Goal: Information Seeking & Learning: Learn about a topic

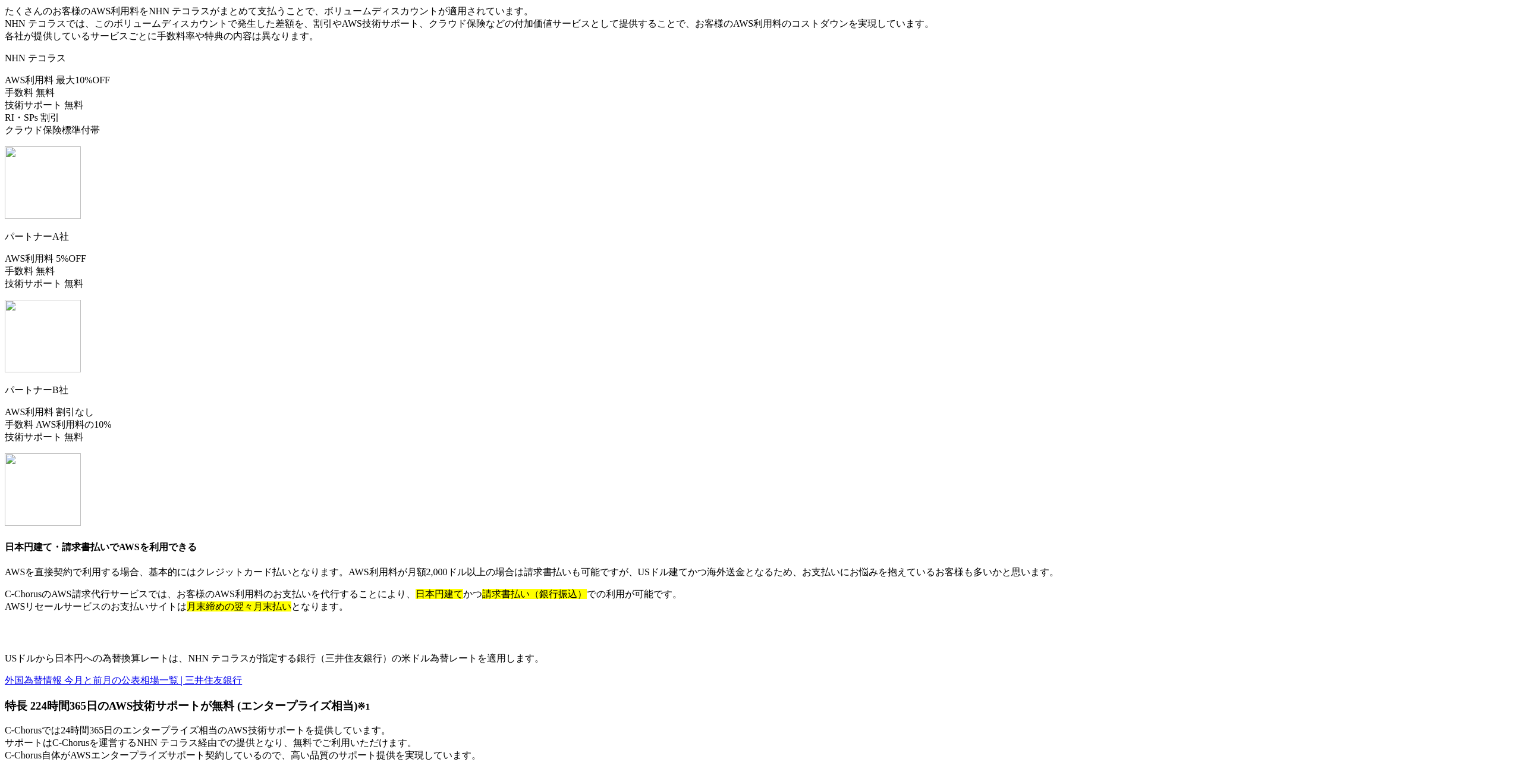
scroll to position [9619, 0]
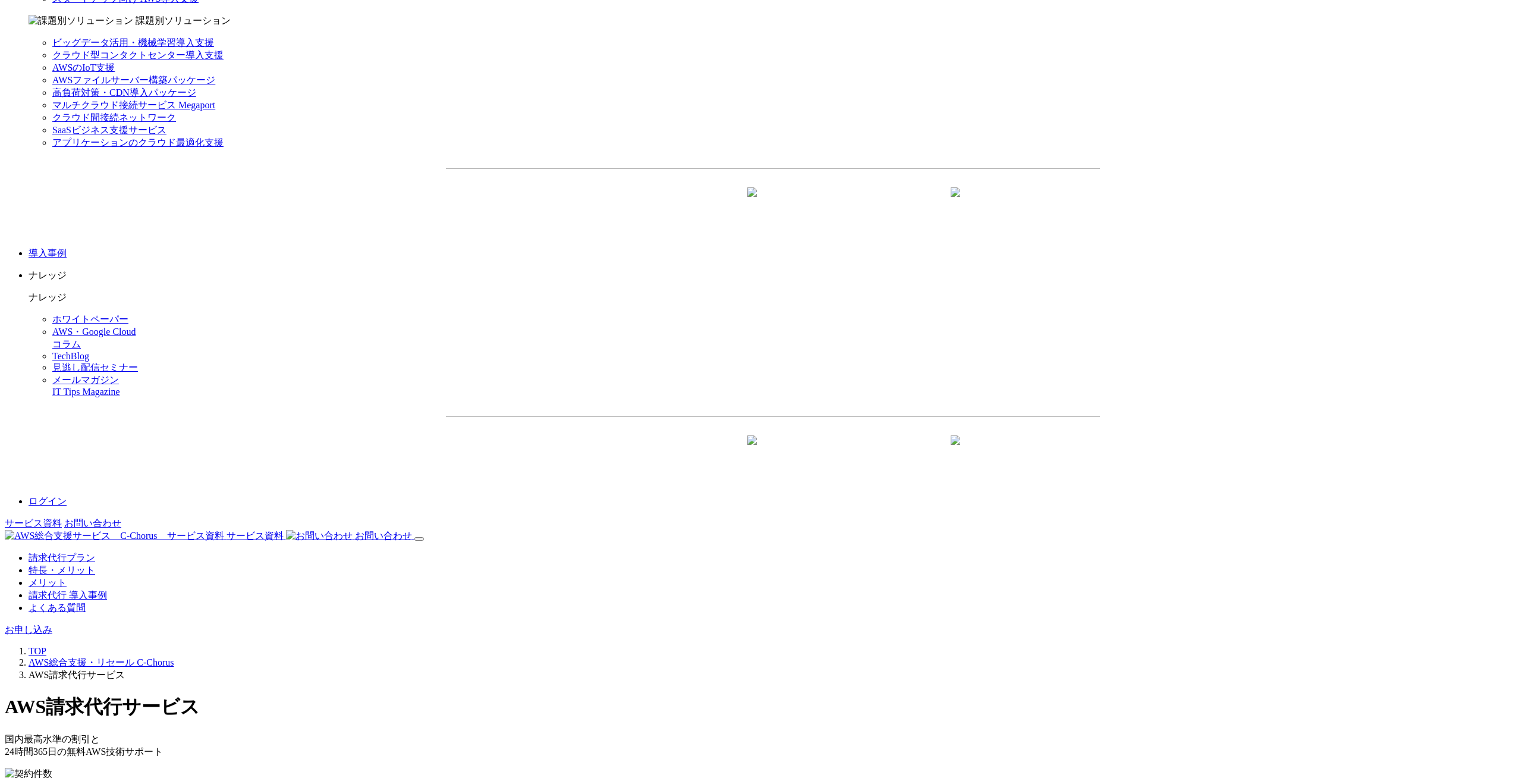
click at [95, 552] on link "請求代行プラン" at bounding box center [62, 557] width 67 height 10
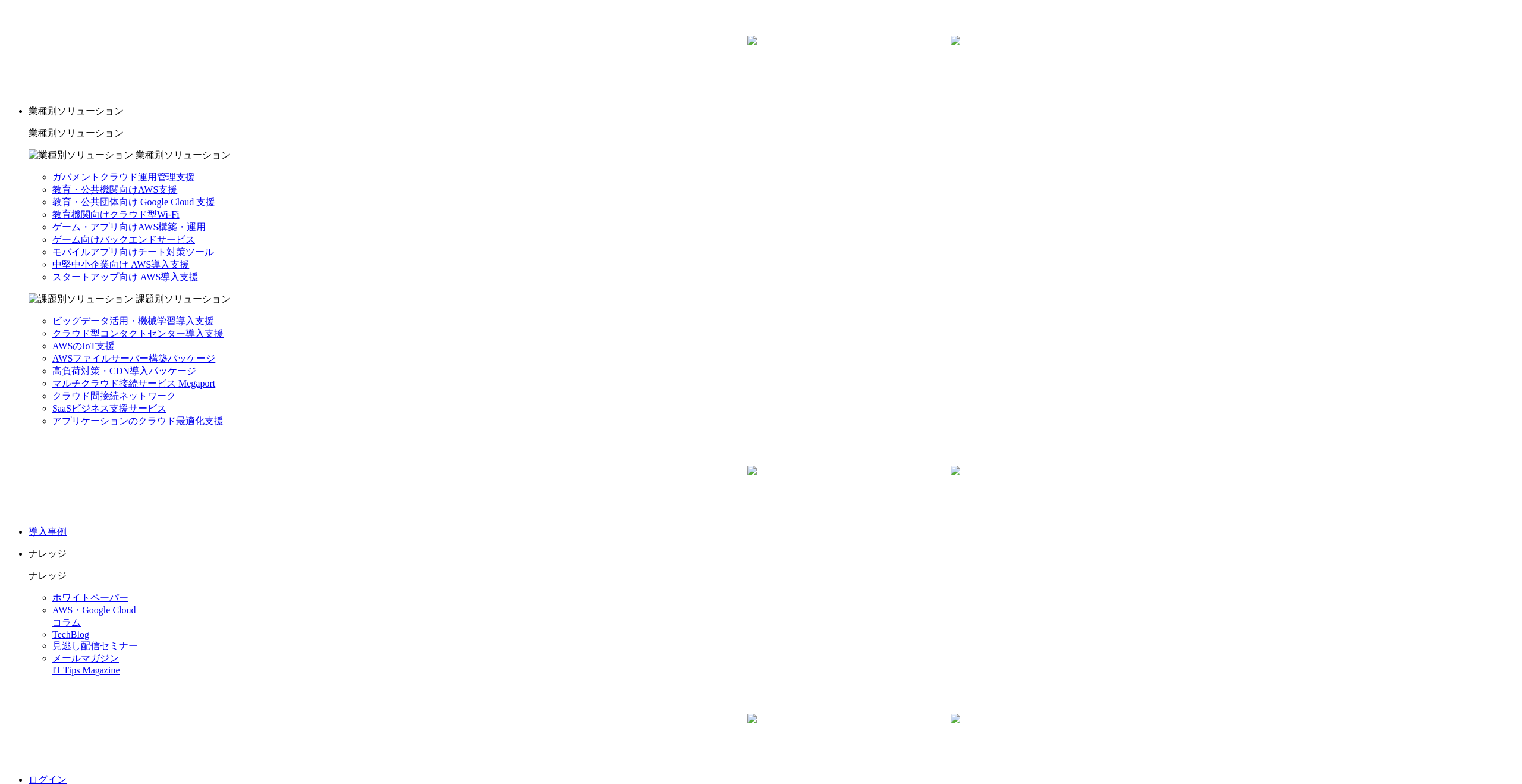
scroll to position [1171, 0]
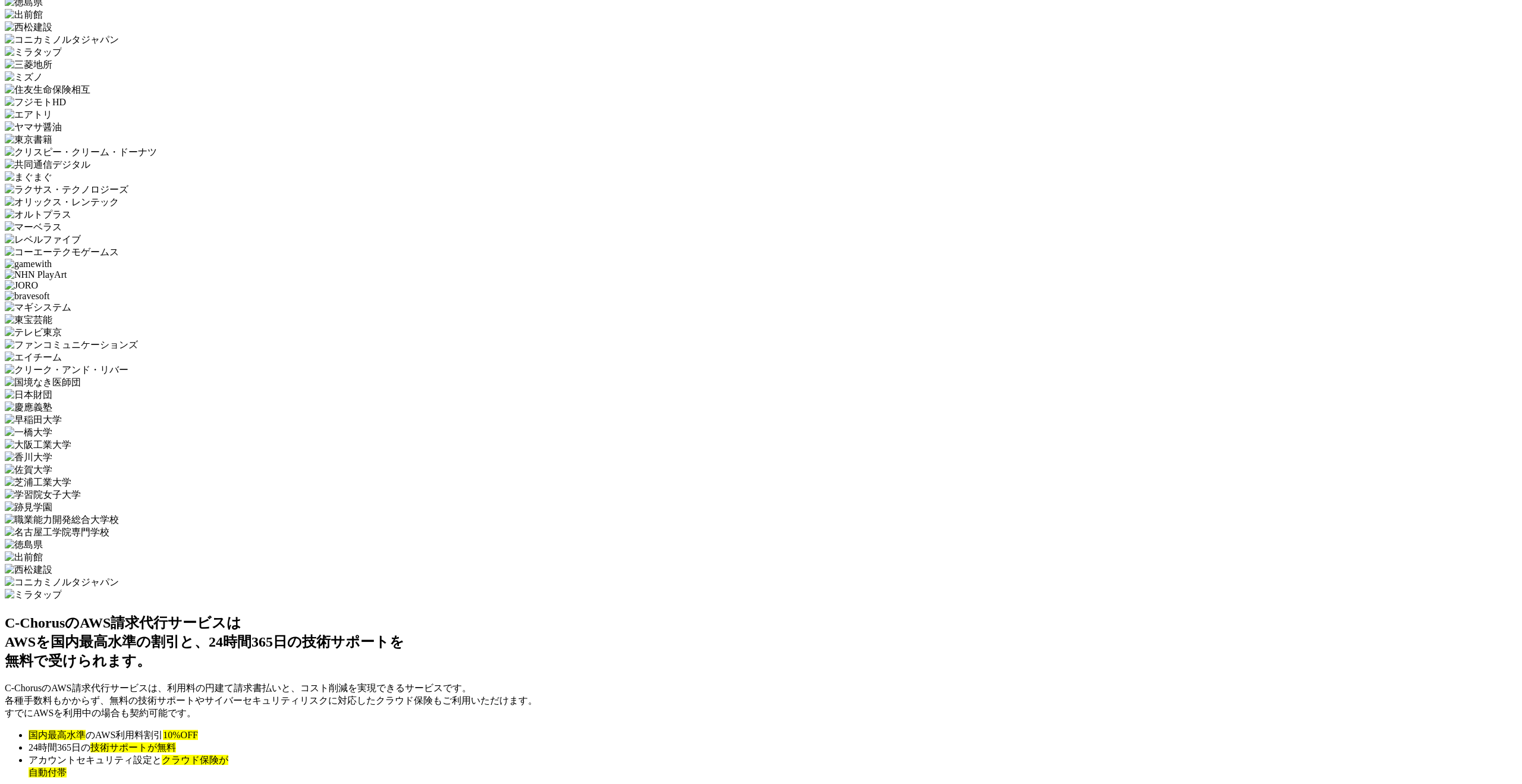
scroll to position [3255, 0]
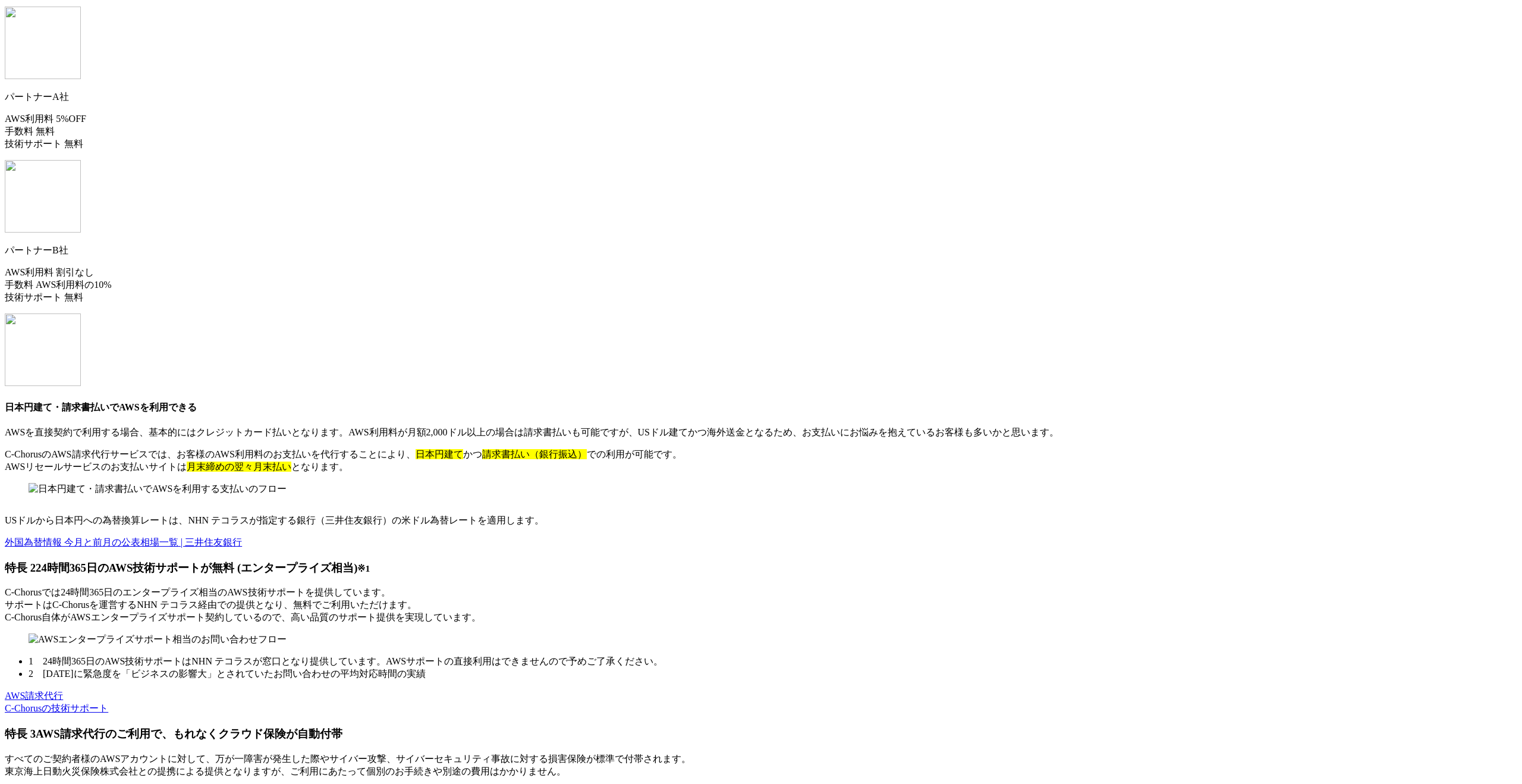
scroll to position [6995, 0]
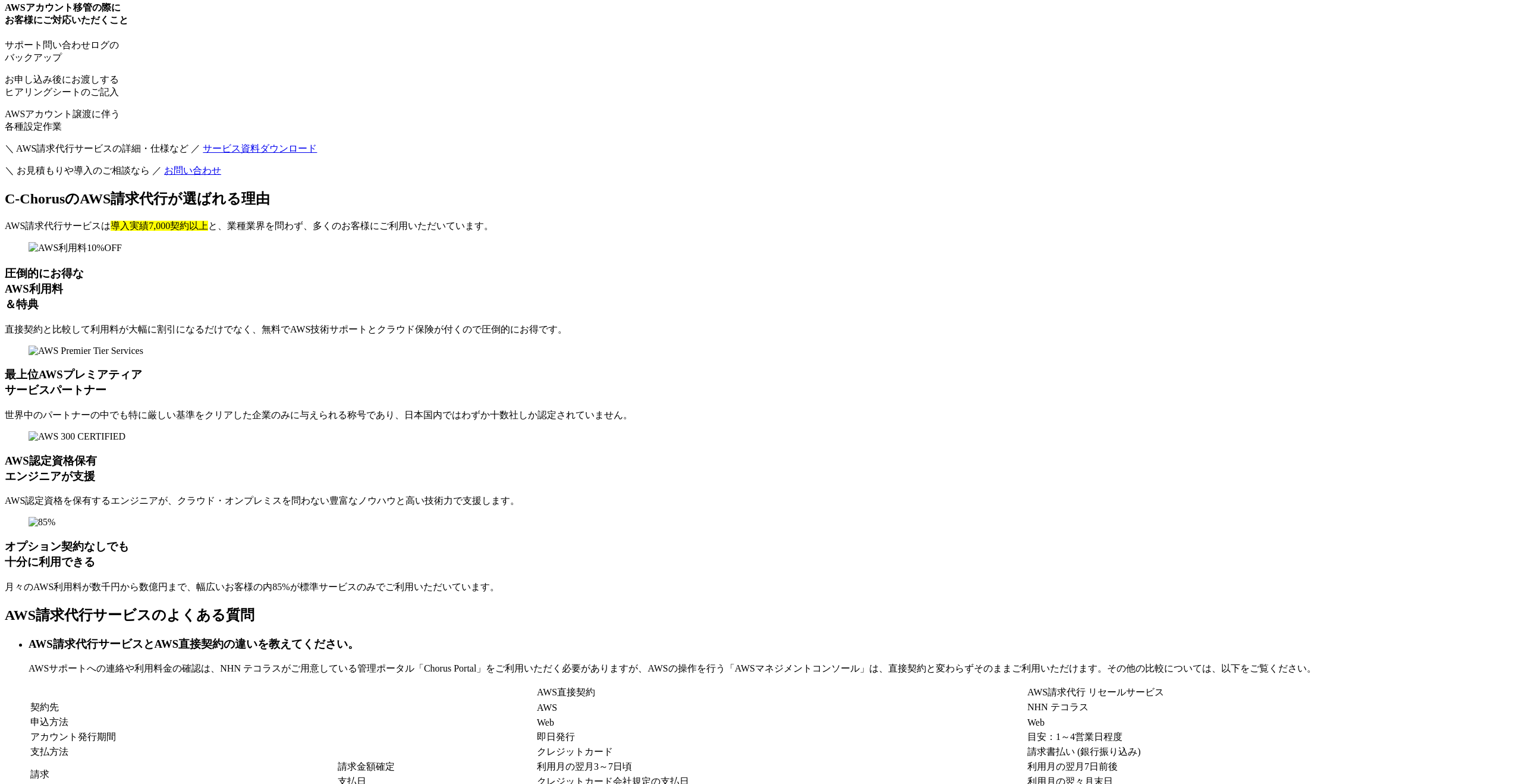
scroll to position [8736, 0]
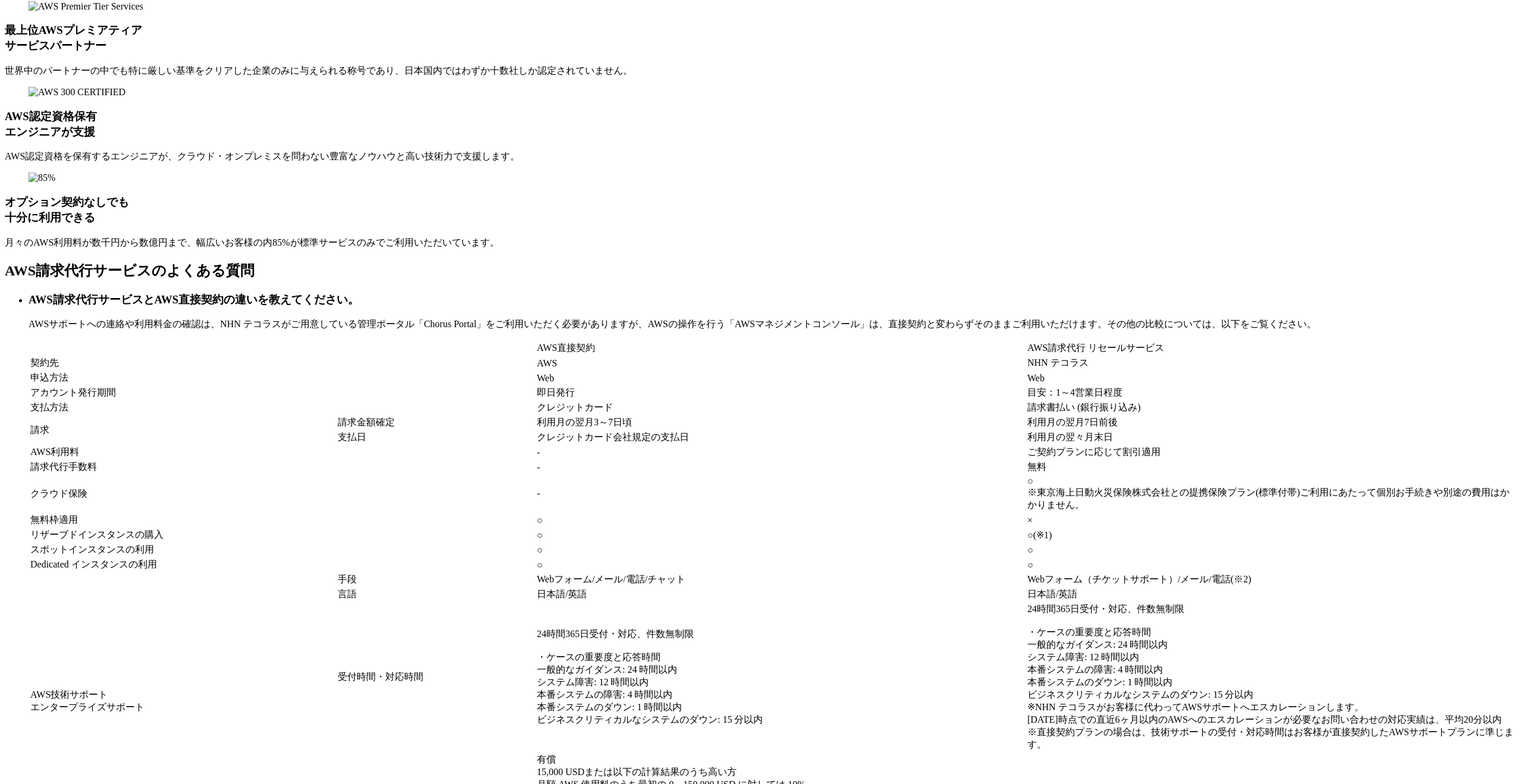
click at [455, 292] on h3 "AWS請求代行サービスとAWS直接契約の違いを教えてください。" at bounding box center [773, 299] width 1489 height 15
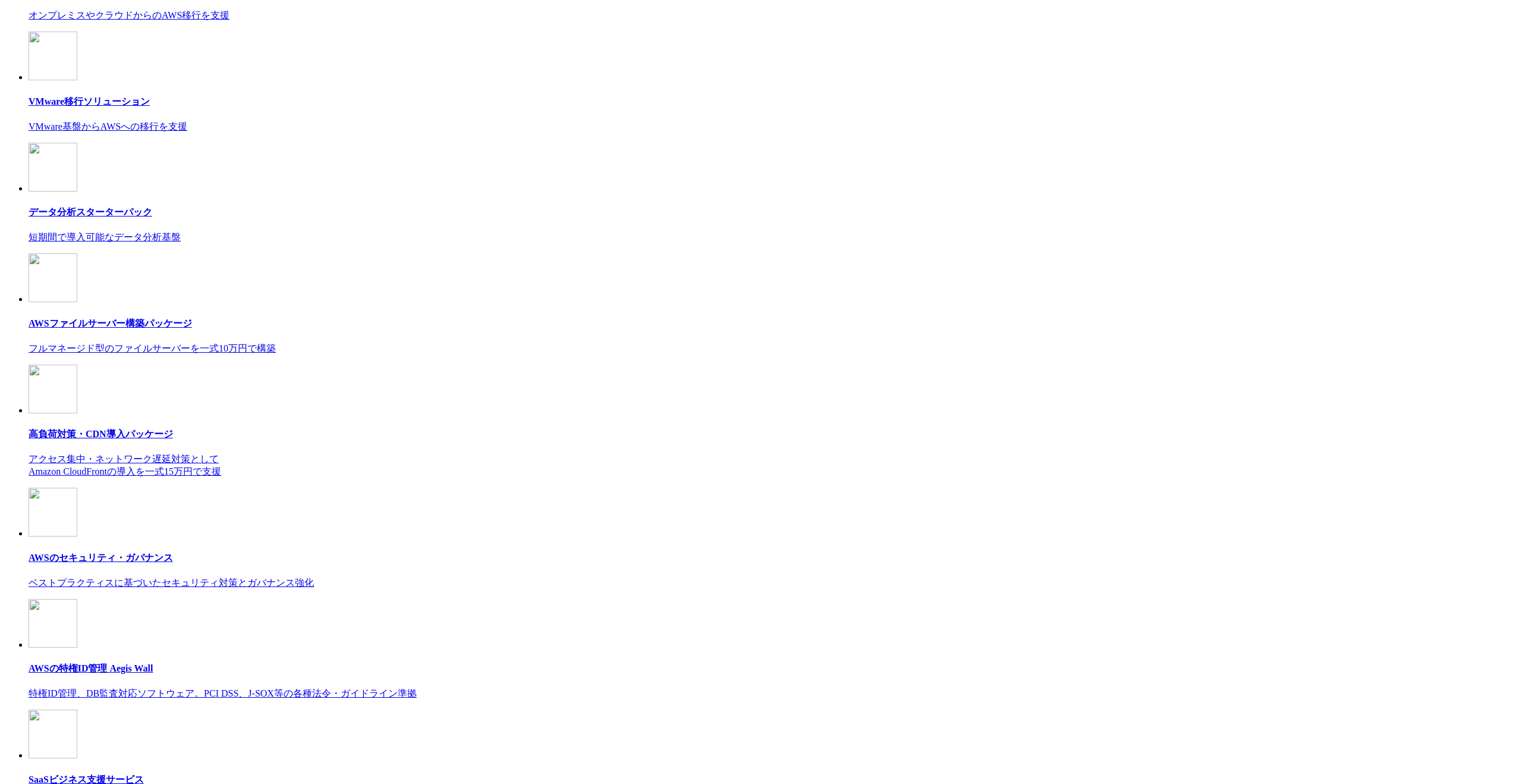
scroll to position [6805, 0]
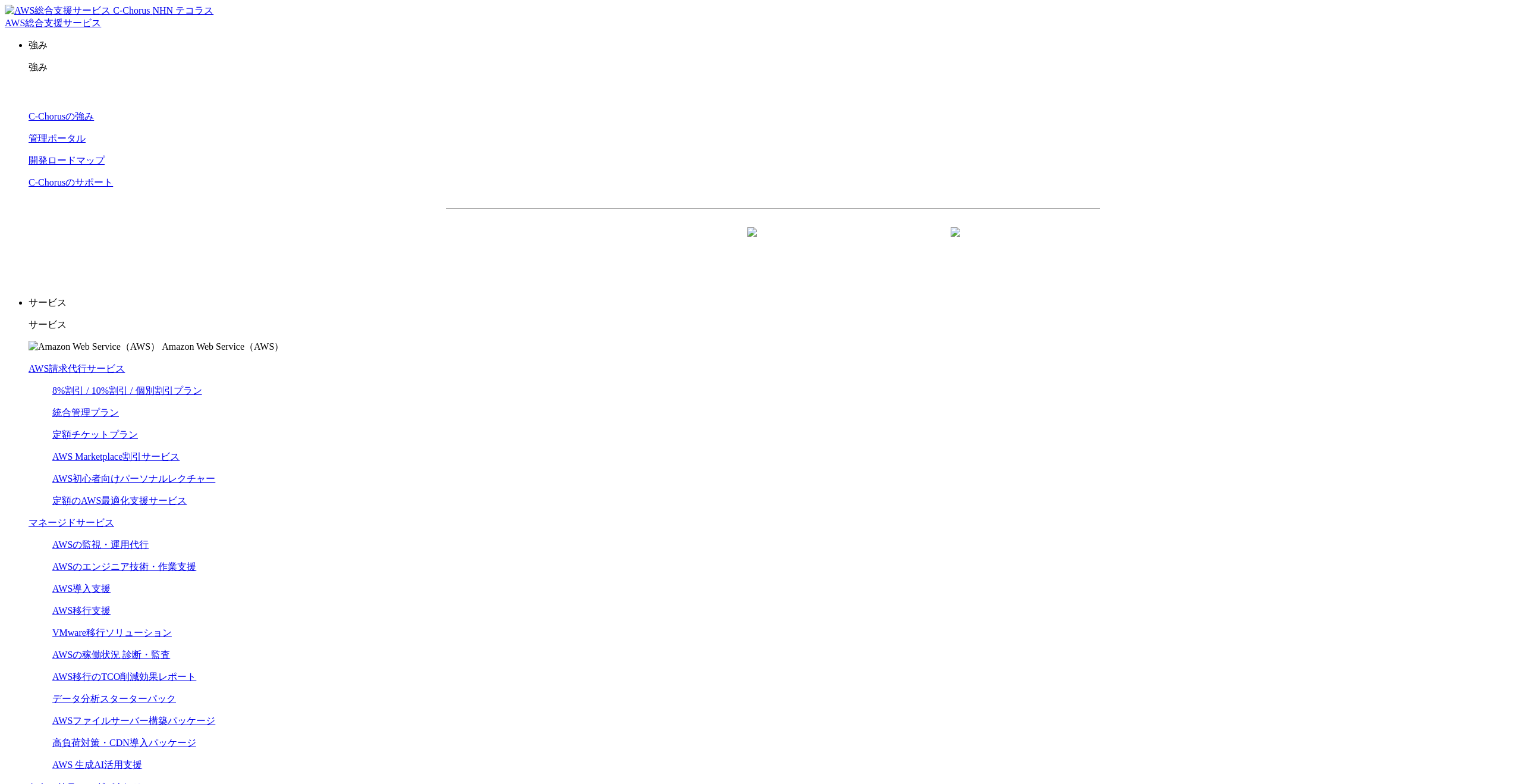
click at [125, 363] on link "AWS請求代行サービス" at bounding box center [77, 367] width 96 height 10
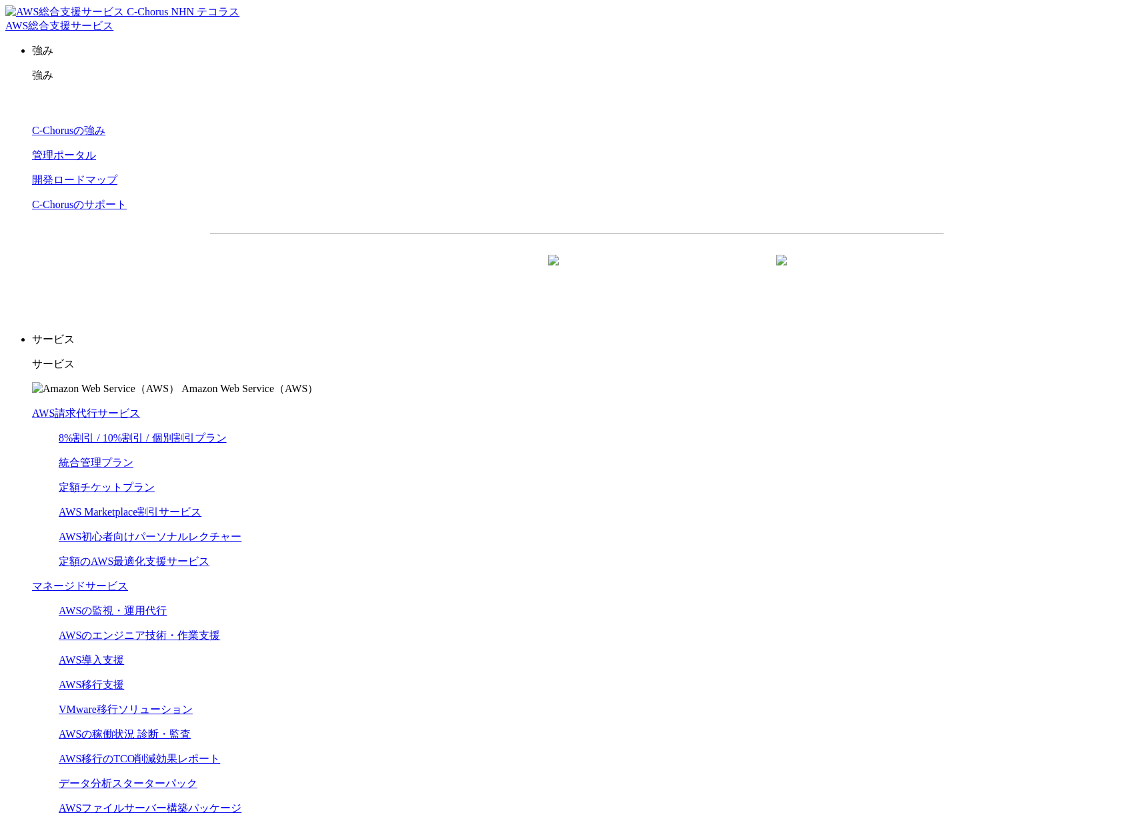
click at [581, 333] on p "サービス" at bounding box center [576, 340] width 1089 height 14
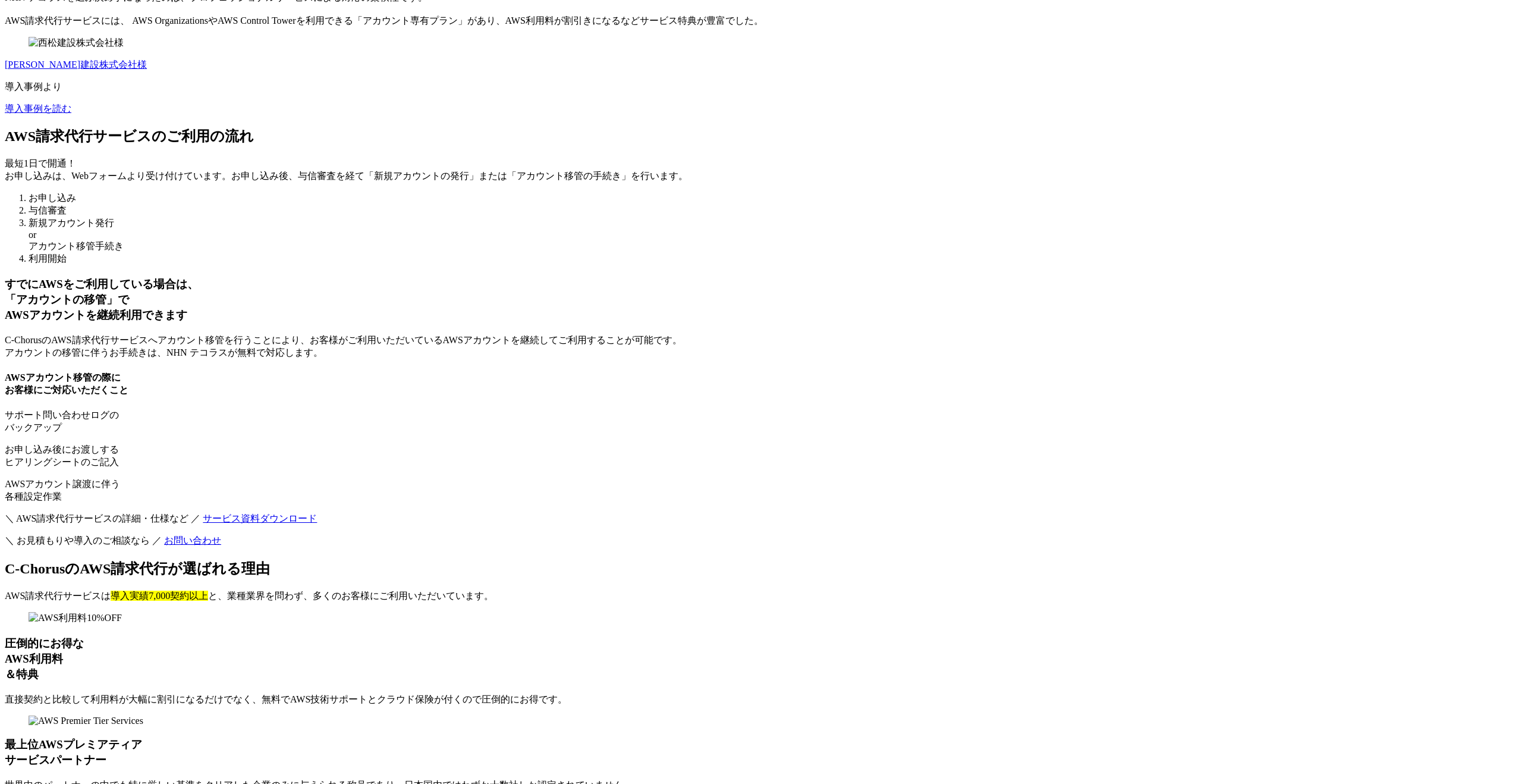
scroll to position [8054, 0]
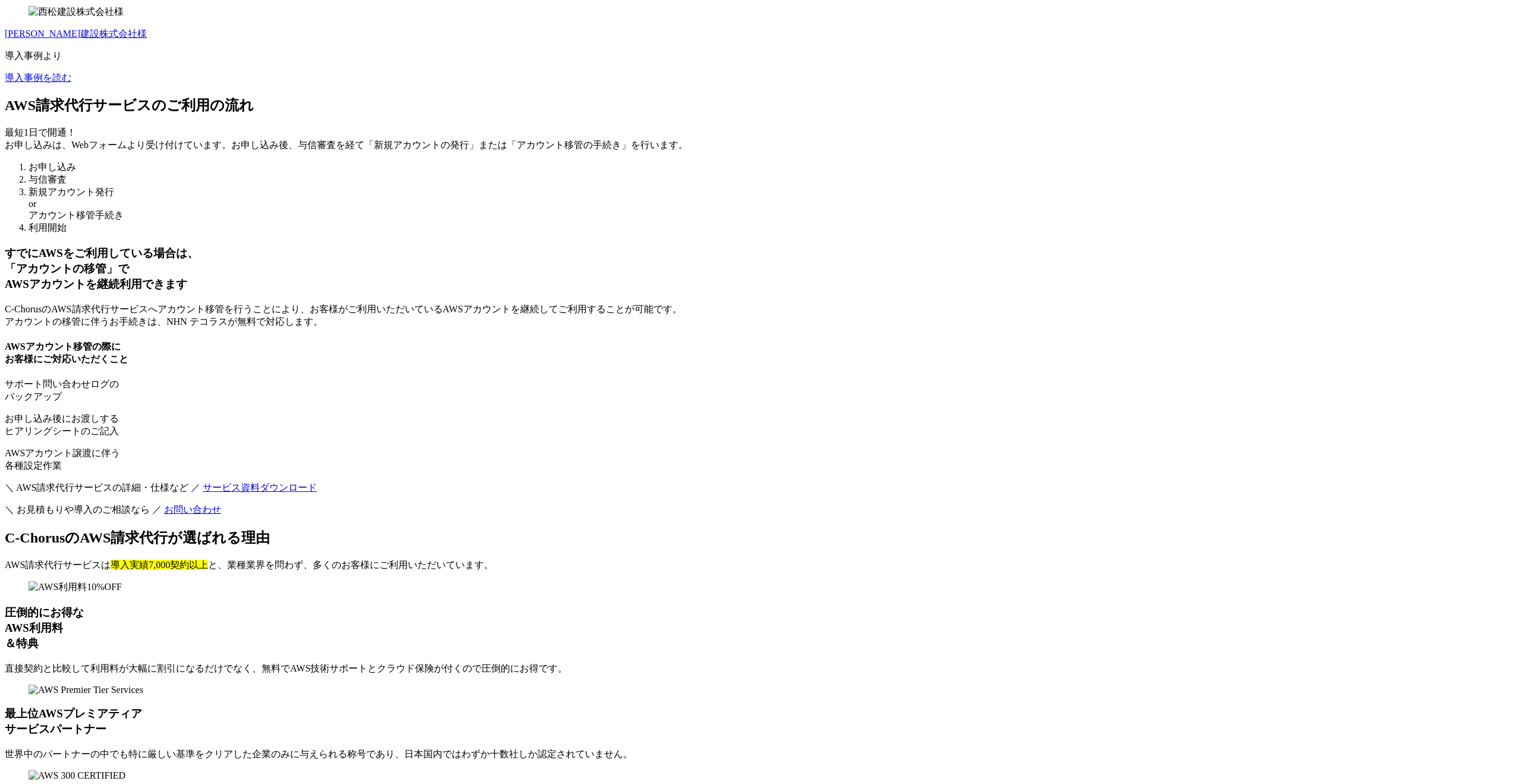
click at [736, 748] on p "世界中のパートナーの中でも特に厳しい基準をクリアした企業のみに与えられる称号であり、日本国内ではわずか十数社しか認定されていません。" at bounding box center [761, 755] width 1513 height 12
drag, startPoint x: 690, startPoint y: 650, endPoint x: 643, endPoint y: 607, distance: 63.7
click at [643, 748] on p "世界中のパートナーの中でも特に厳しい基準をクリアした企業のみに与えられる称号であり、日本国内ではわずか十数社しか認定されていません。" at bounding box center [761, 755] width 1513 height 12
click at [651, 748] on p "世界中のパートナーの中でも特に厳しい基準をクリアした企業のみに与えられる称号であり、日本国内ではわずか十数社しか認定されていません。" at bounding box center [761, 755] width 1513 height 12
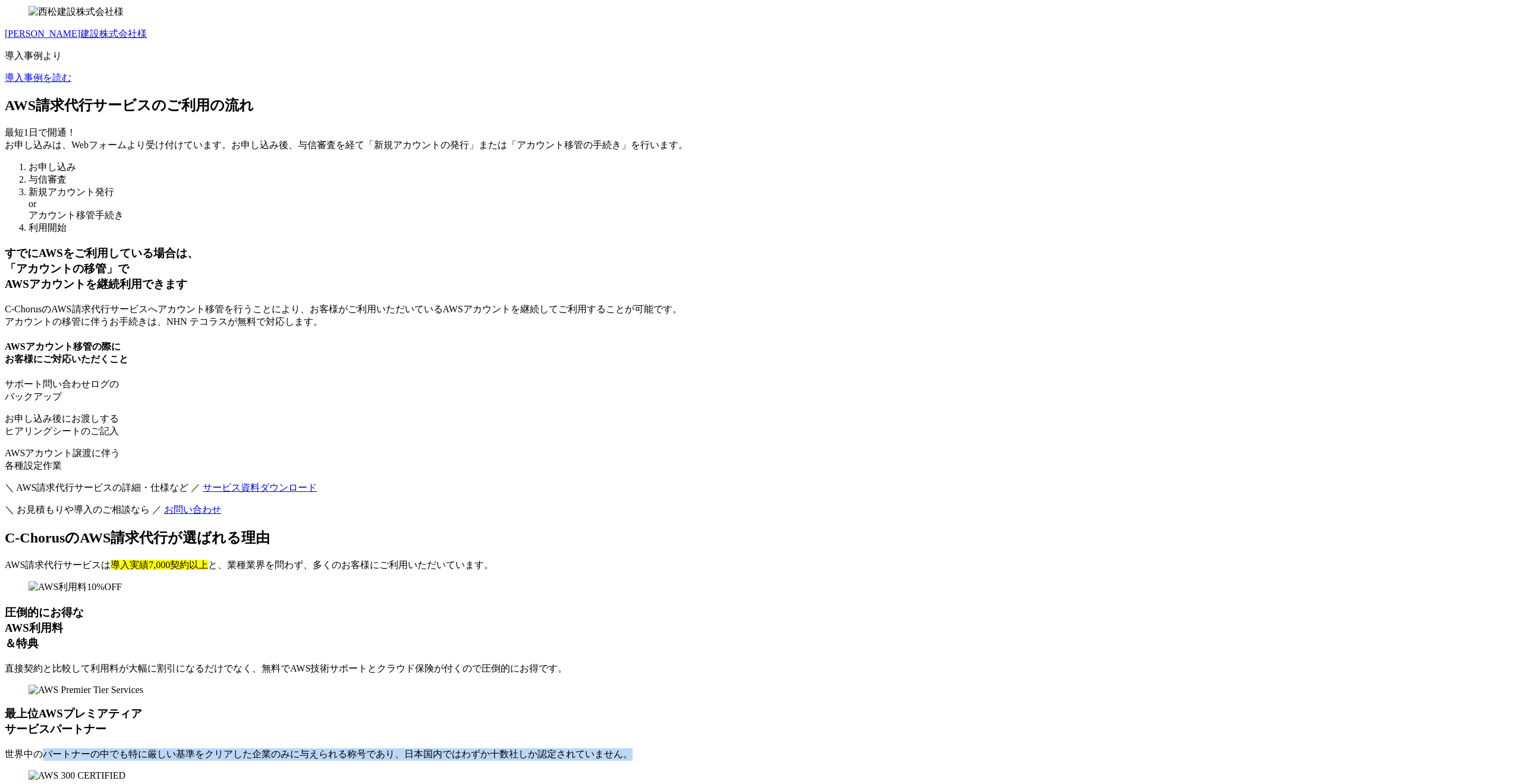
drag, startPoint x: 649, startPoint y: 615, endPoint x: 677, endPoint y: 674, distance: 65.3
click at [677, 748] on p "世界中のパートナーの中でも特に厳しい基準をクリアした企業のみに与えられる称号であり、日本国内ではわずか十数社しか認定されていません。" at bounding box center [761, 755] width 1513 height 12
drag, startPoint x: 715, startPoint y: 682, endPoint x: 675, endPoint y: 626, distance: 68.8
click at [675, 748] on p "世界中のパートナーの中でも特に厳しい基準をクリアした企業のみに与えられる称号であり、日本国内ではわずか十数社しか認定されていません。" at bounding box center [761, 755] width 1513 height 12
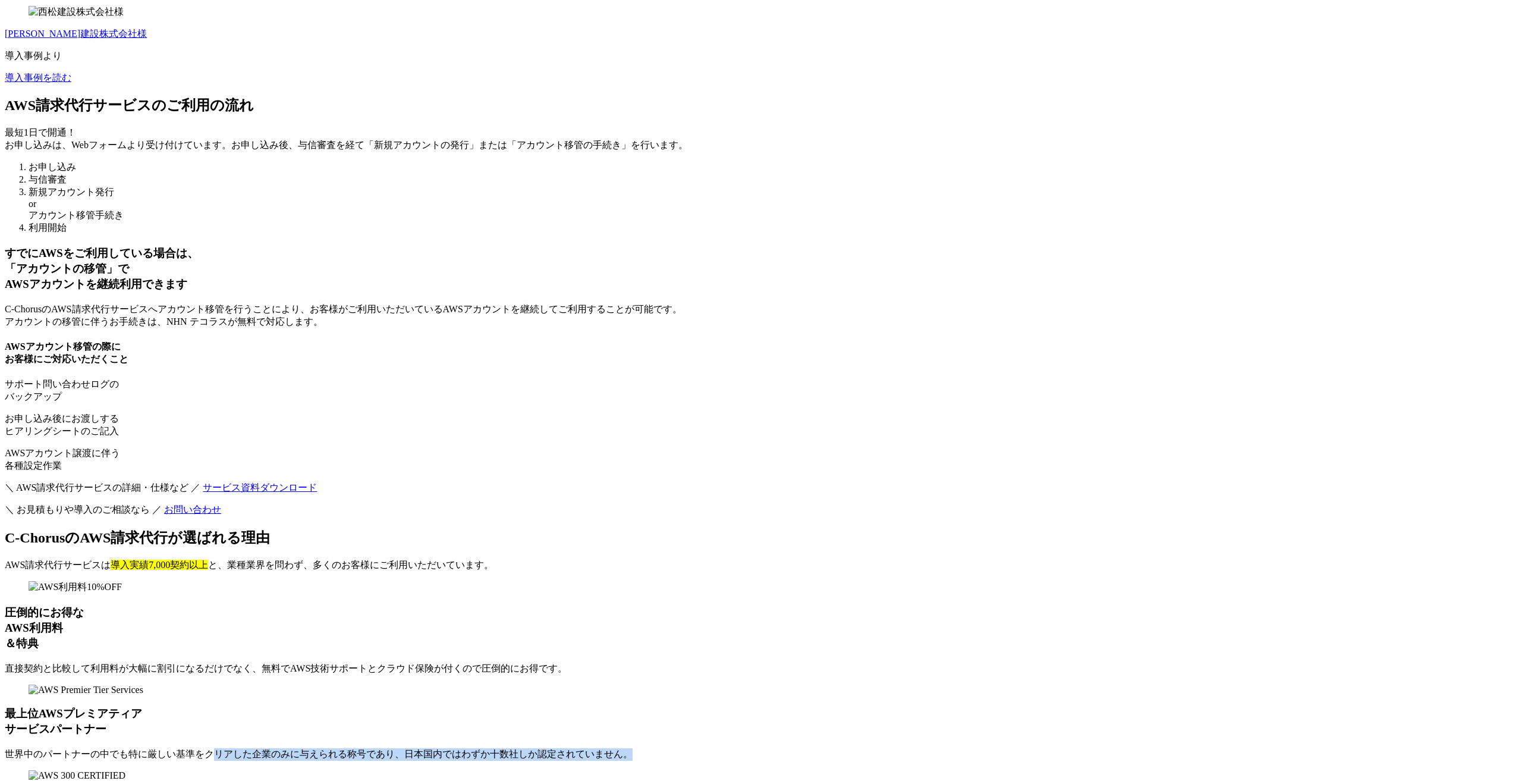
click at [675, 748] on p "世界中のパートナーの中でも特に厳しい基準をクリアした企業のみに与えられる称号であり、日本国内ではわずか十数社しか認定されていません。" at bounding box center [761, 755] width 1513 height 12
drag, startPoint x: 655, startPoint y: 616, endPoint x: 689, endPoint y: 652, distance: 49.5
click at [689, 748] on p "世界中のパートナーの中でも特に厳しい基準をクリアした企業のみに与えられる称号であり、日本国内ではわずか十数社しか認定されていません。" at bounding box center [761, 755] width 1513 height 12
drag, startPoint x: 697, startPoint y: 672, endPoint x: 661, endPoint y: 629, distance: 56.1
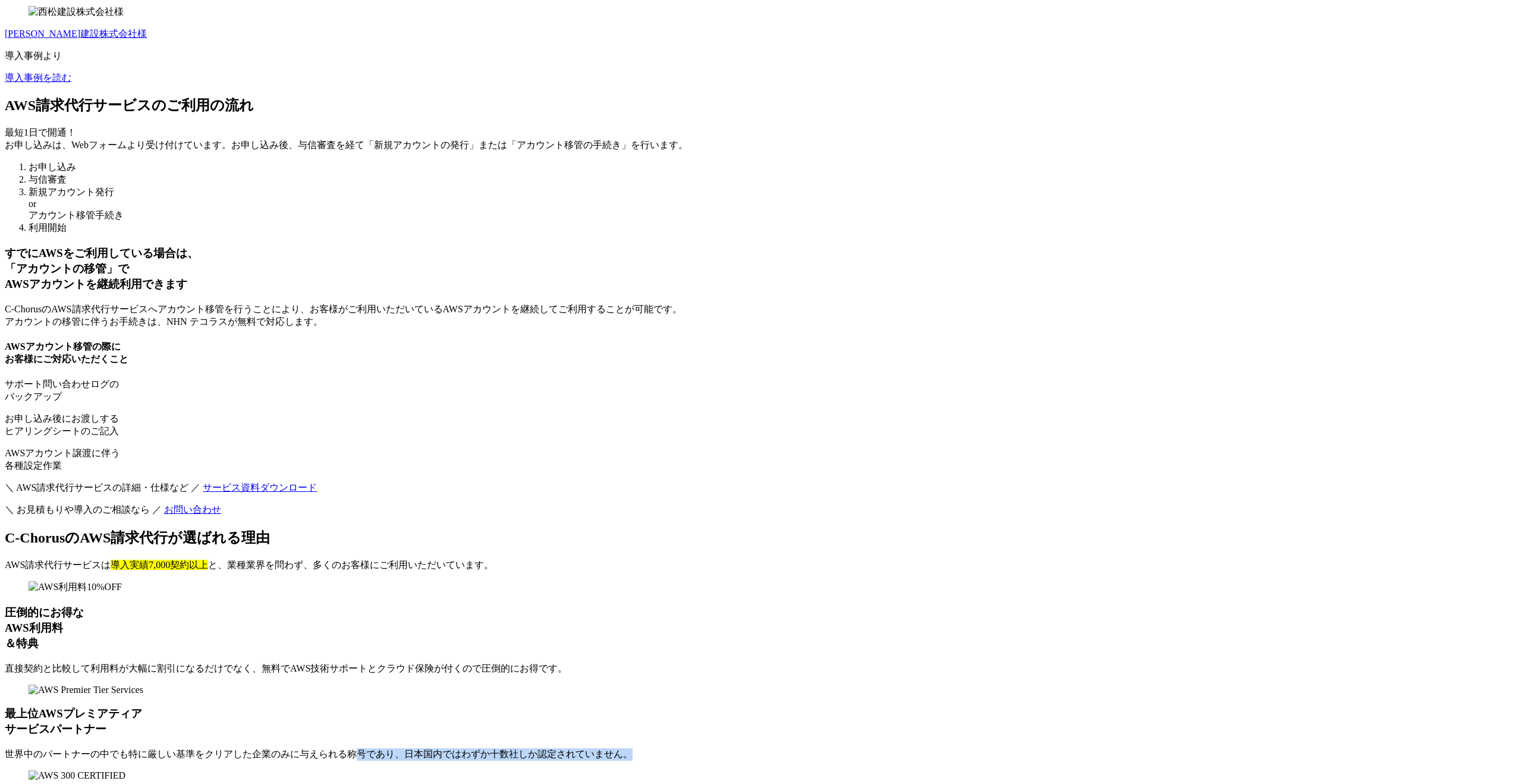
click at [661, 748] on p "世界中のパートナーの中でも特に厳しい基準をクリアした企業のみに与えられる称号であり、日本国内ではわずか十数社しか認定されていません。" at bounding box center [761, 755] width 1513 height 12
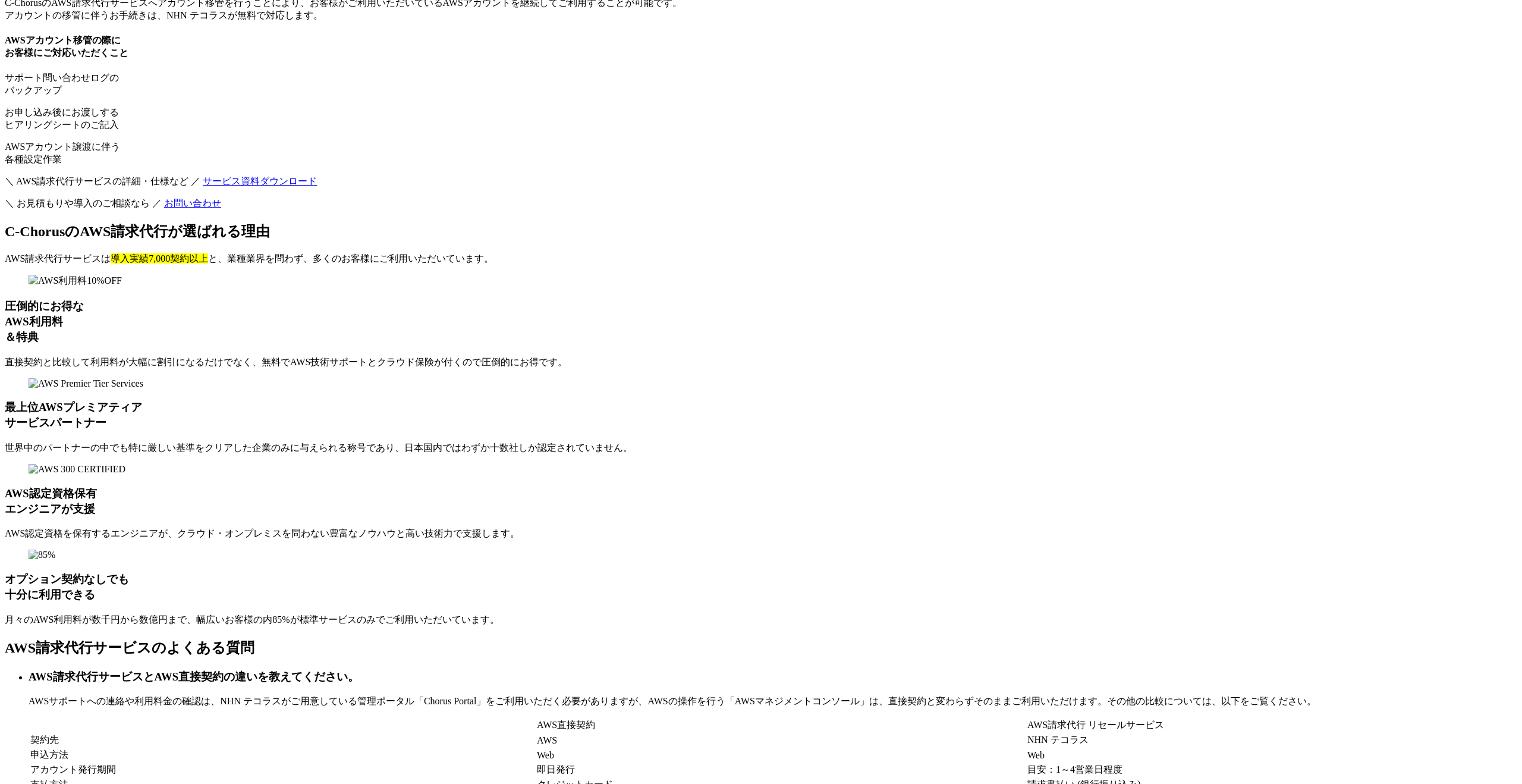
scroll to position [8249, 0]
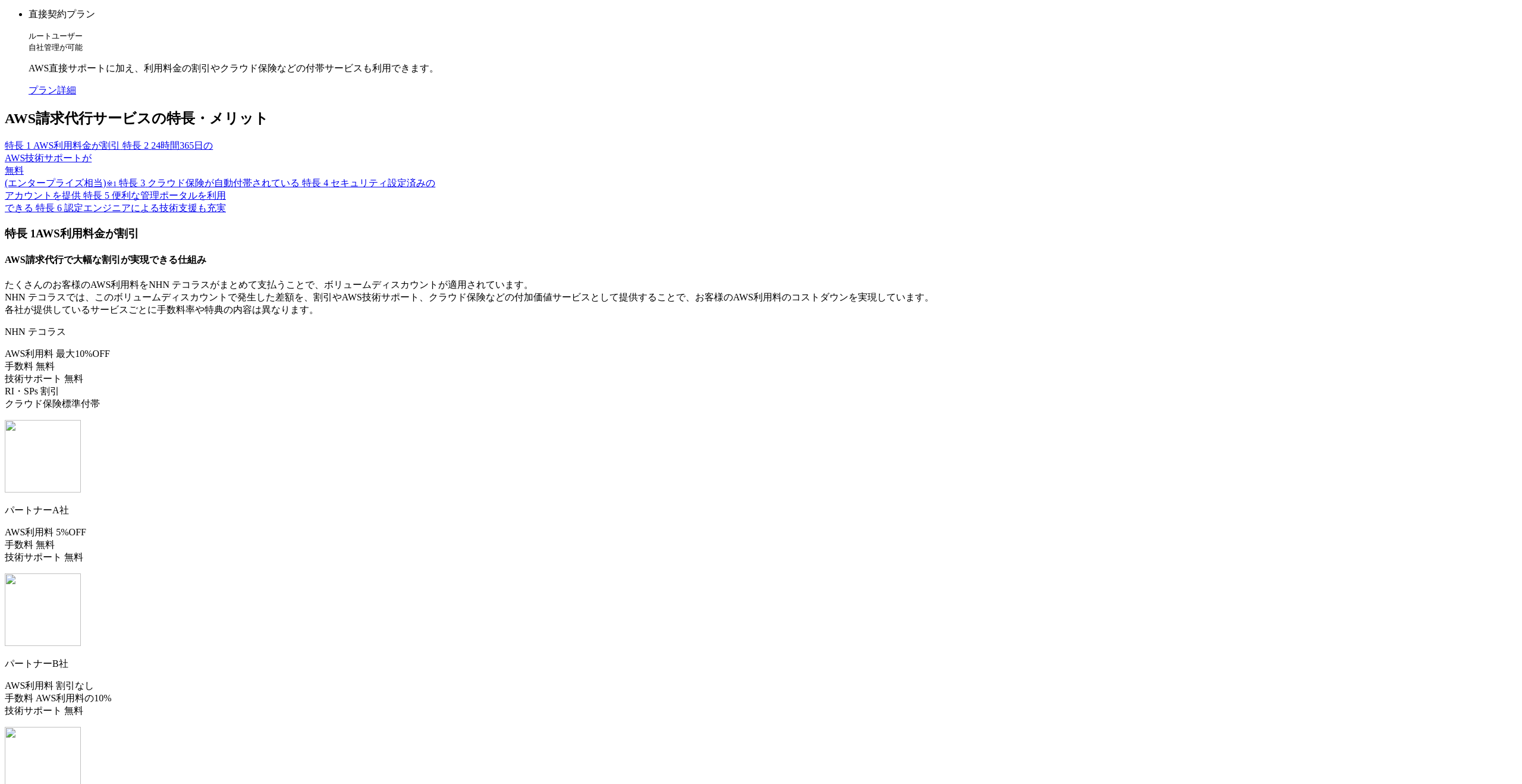
scroll to position [5522, 0]
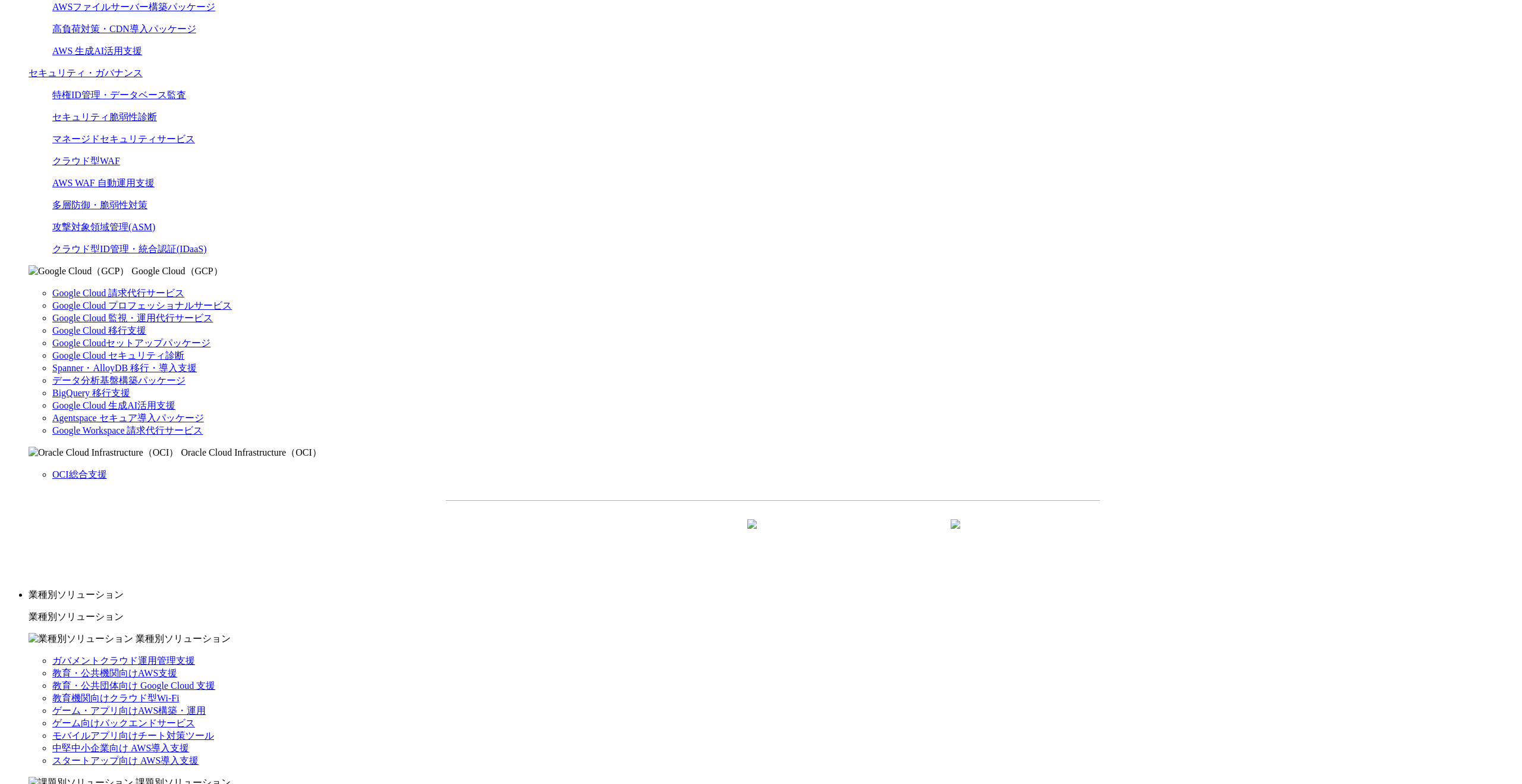
scroll to position [765, 0]
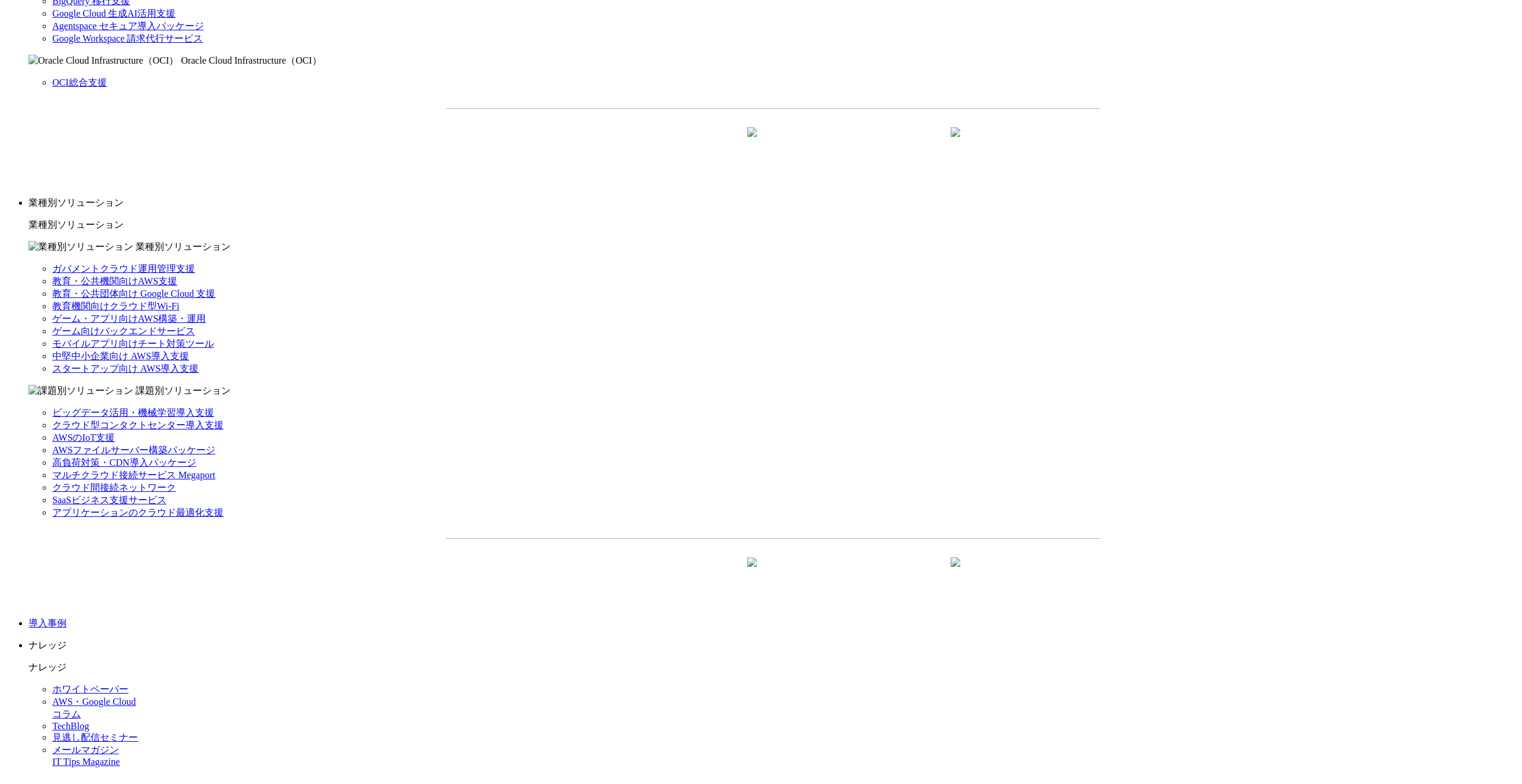
scroll to position [1160, 0]
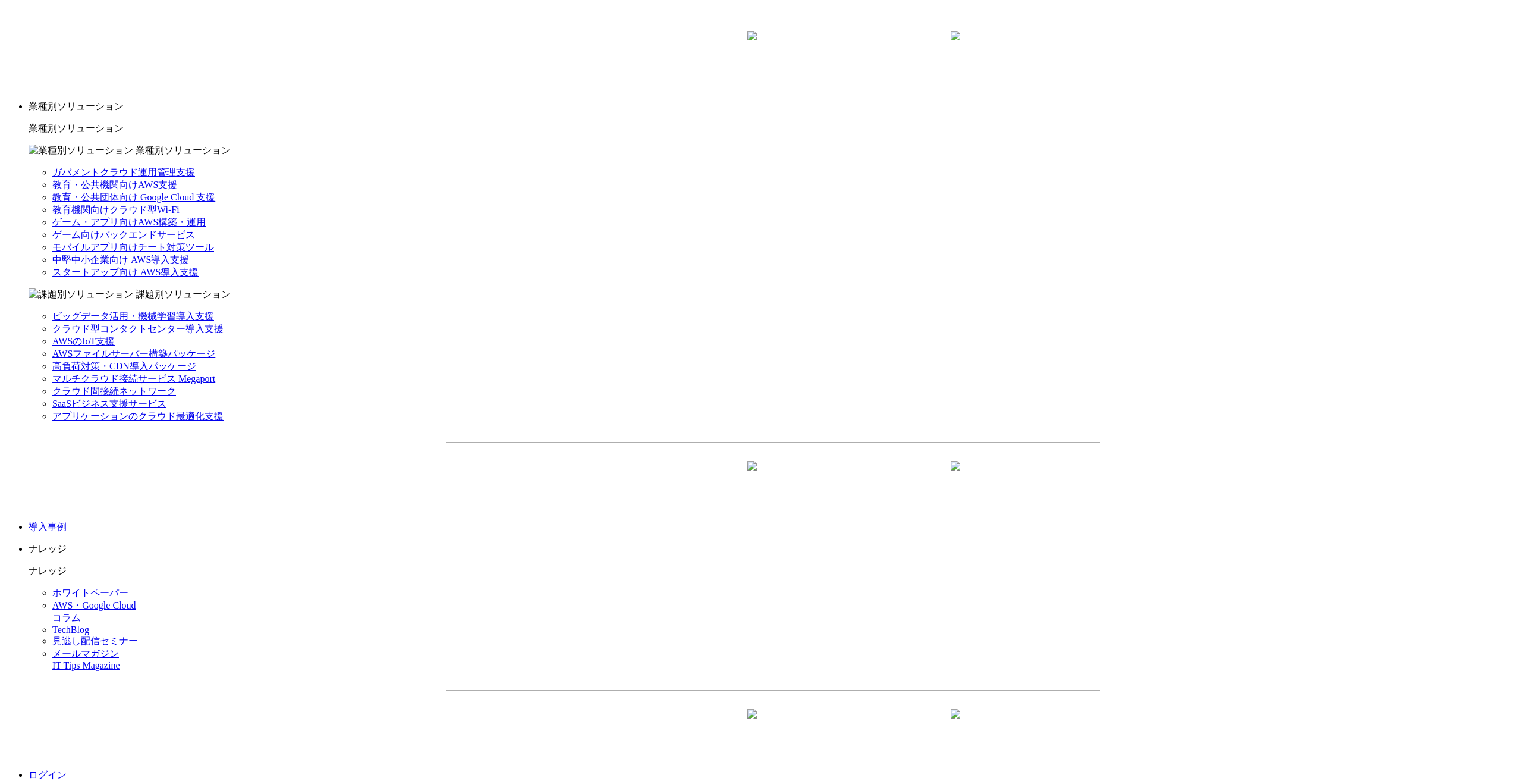
scroll to position [1277, 0]
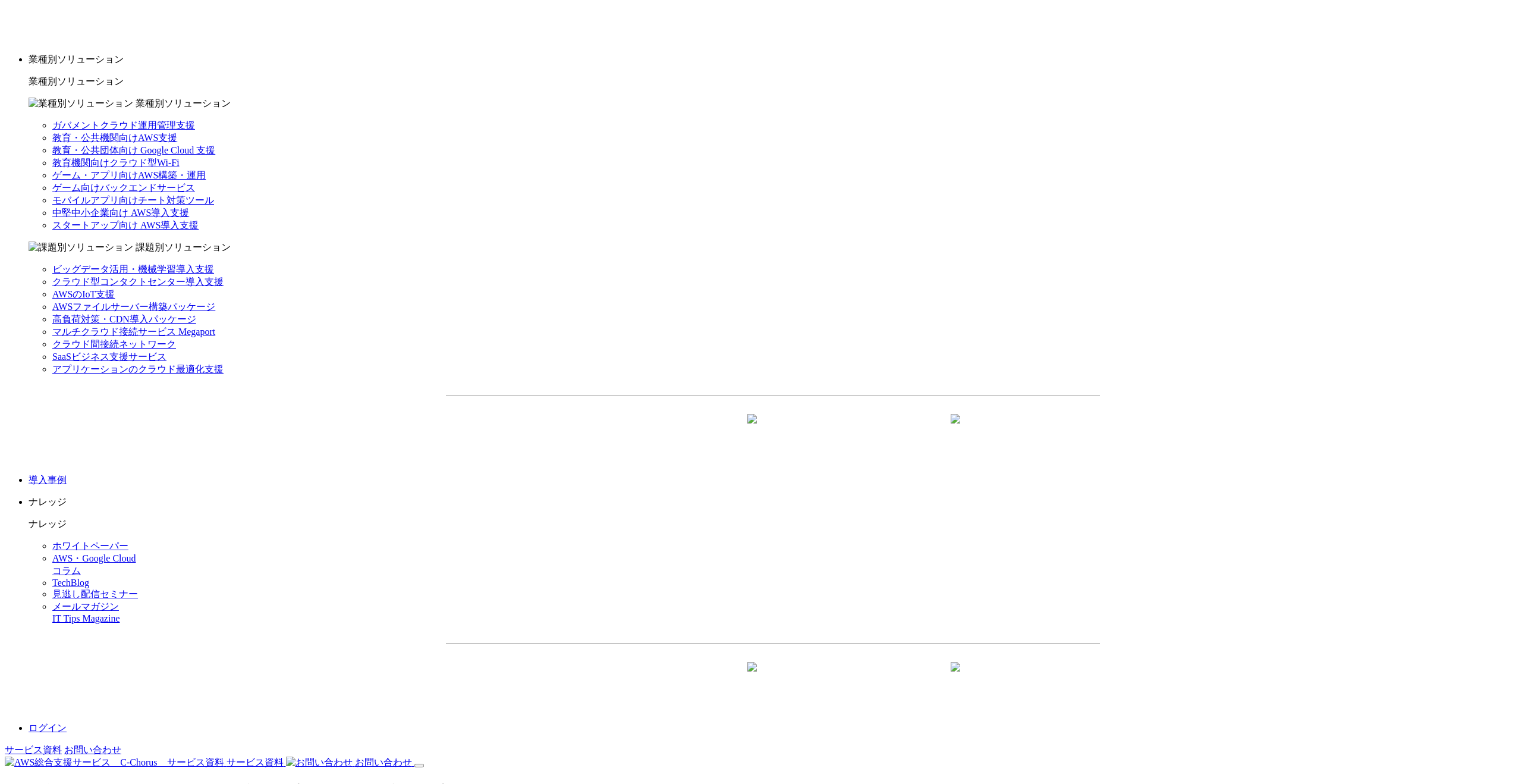
scroll to position [1227, 0]
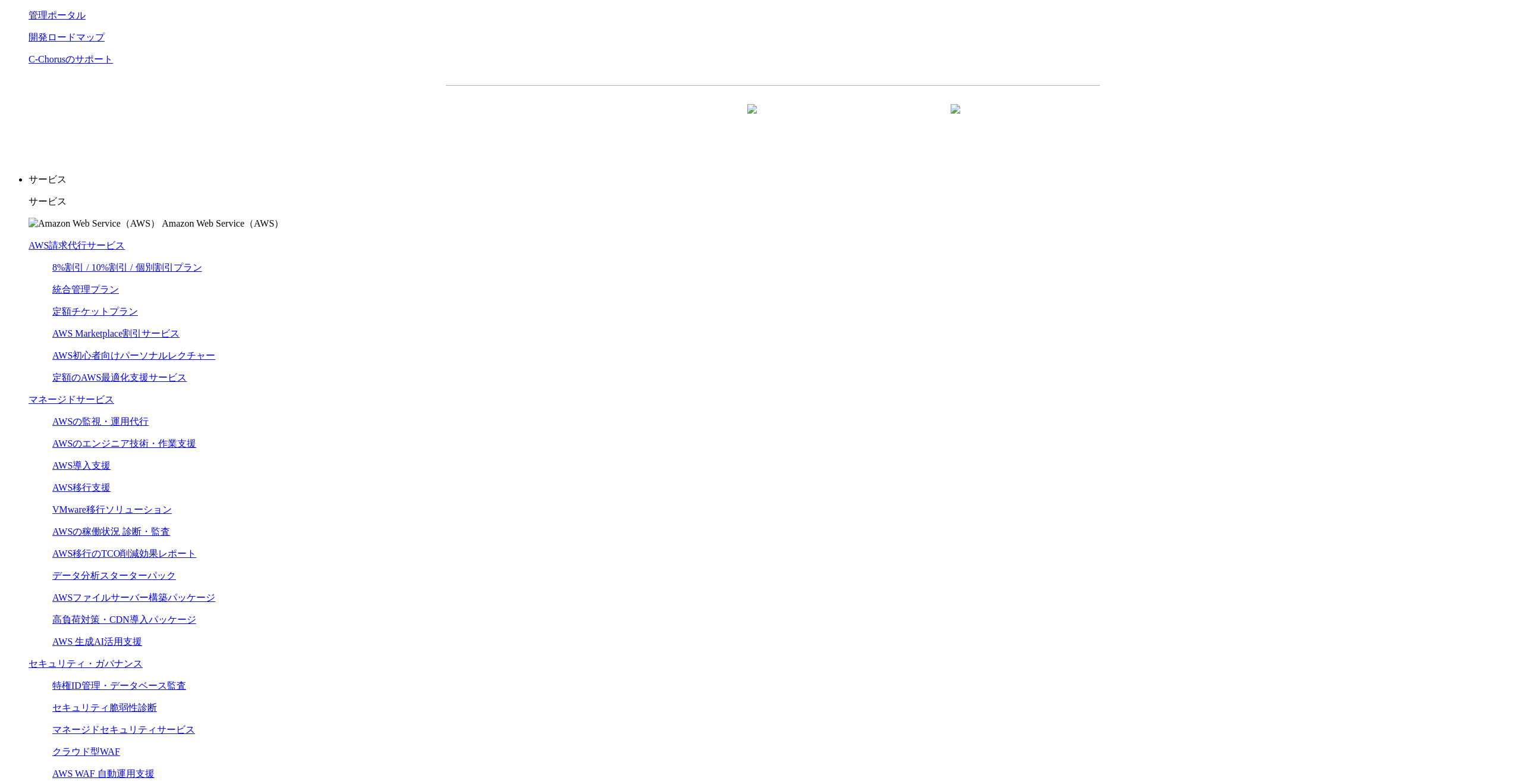
scroll to position [106, 0]
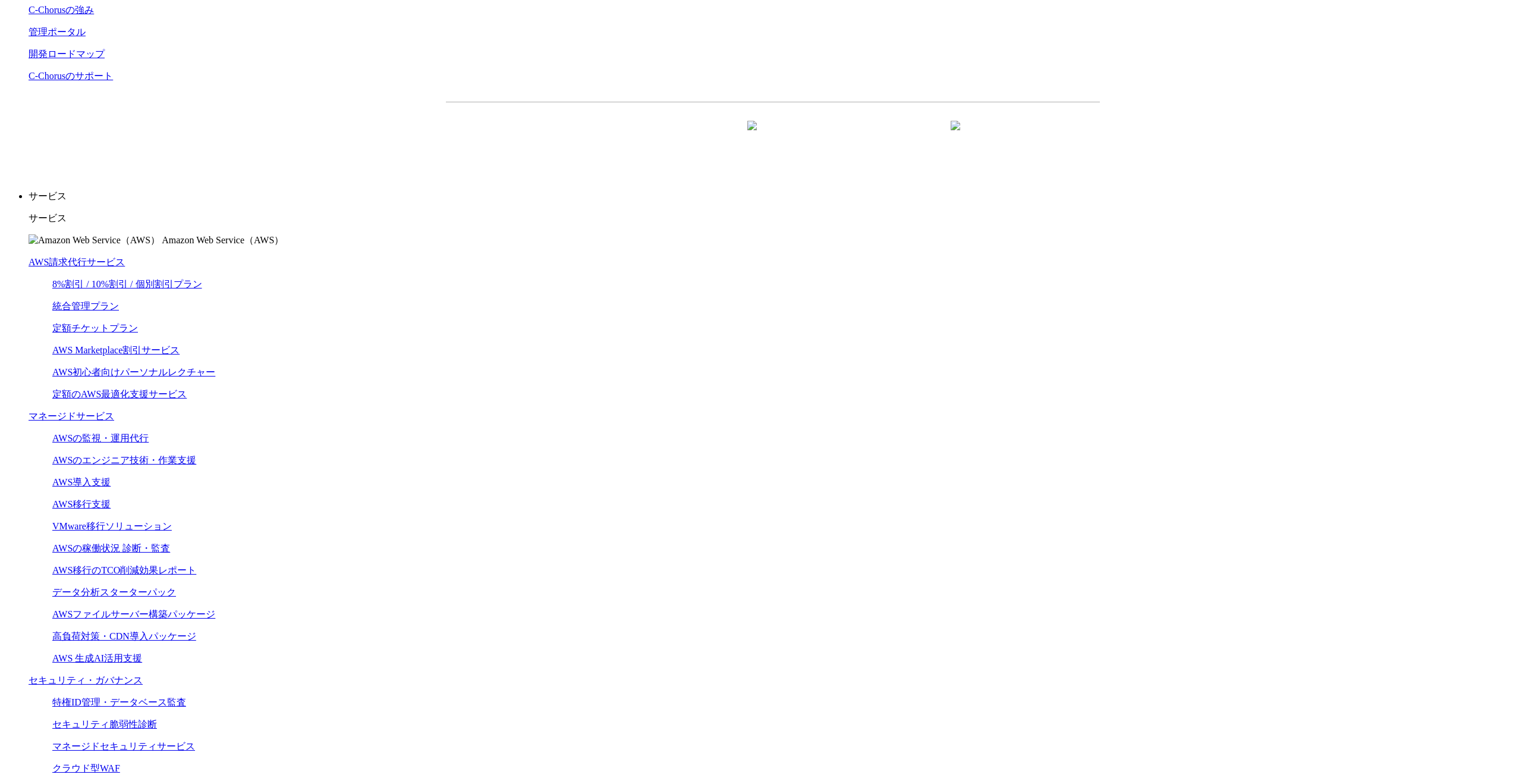
click at [94, 15] on link "C-Chorusの強み" at bounding box center [61, 9] width 65 height 10
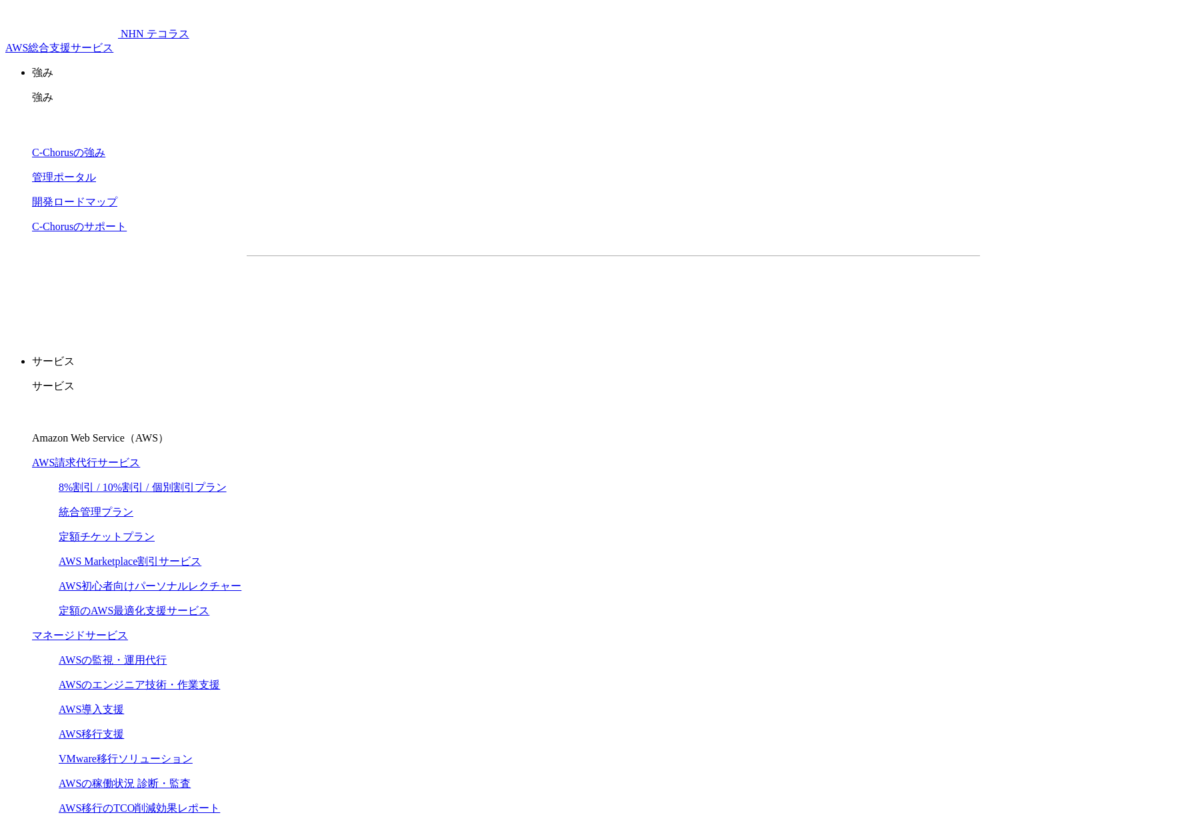
click at [670, 355] on p "サービス" at bounding box center [613, 362] width 1163 height 14
